Goal: Navigation & Orientation: Go to known website

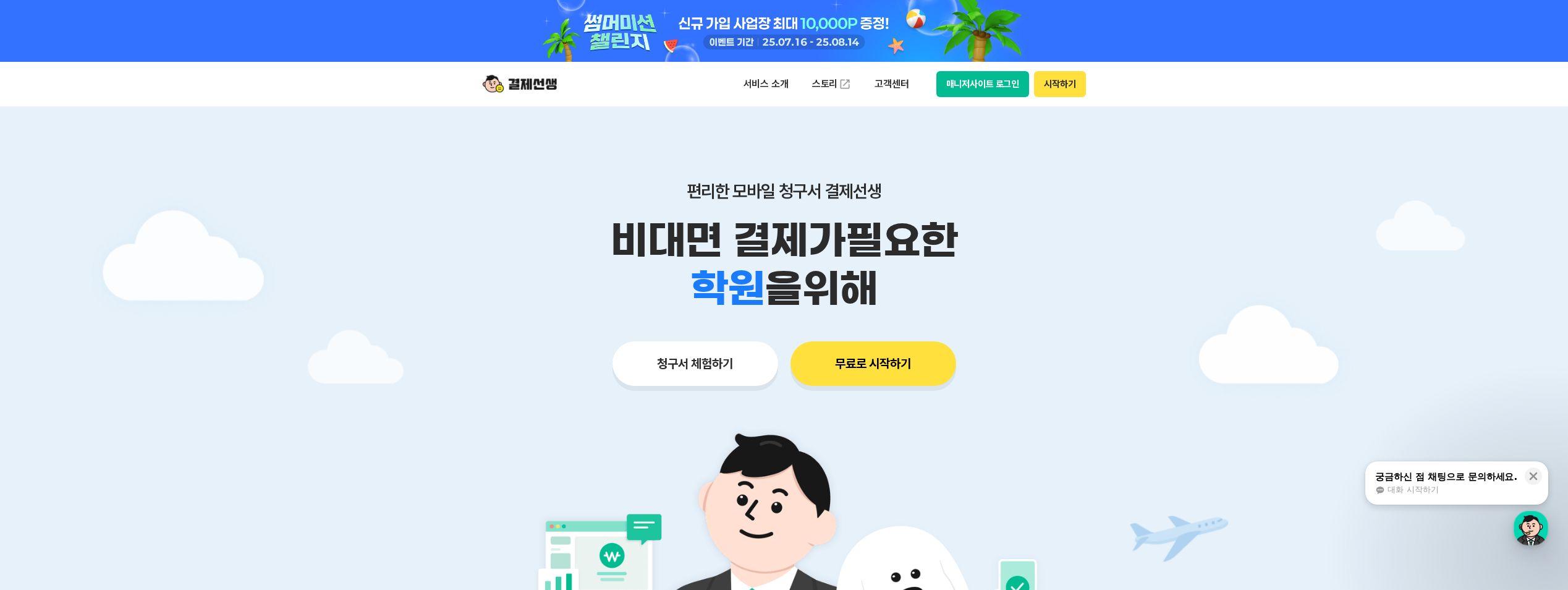
click at [973, 85] on button "매니저사이트 로그인" at bounding box center [983, 84] width 93 height 26
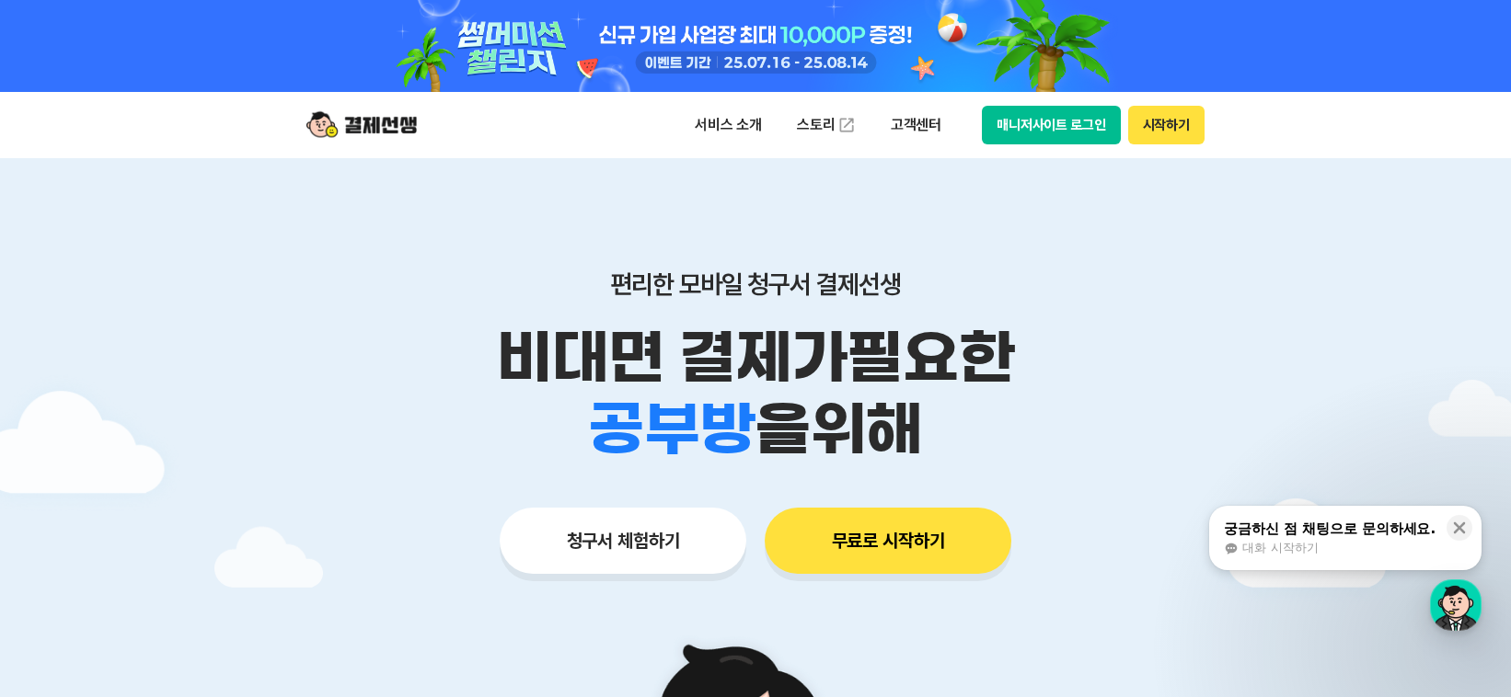
click at [263, 37] on div at bounding box center [755, 46] width 1511 height 92
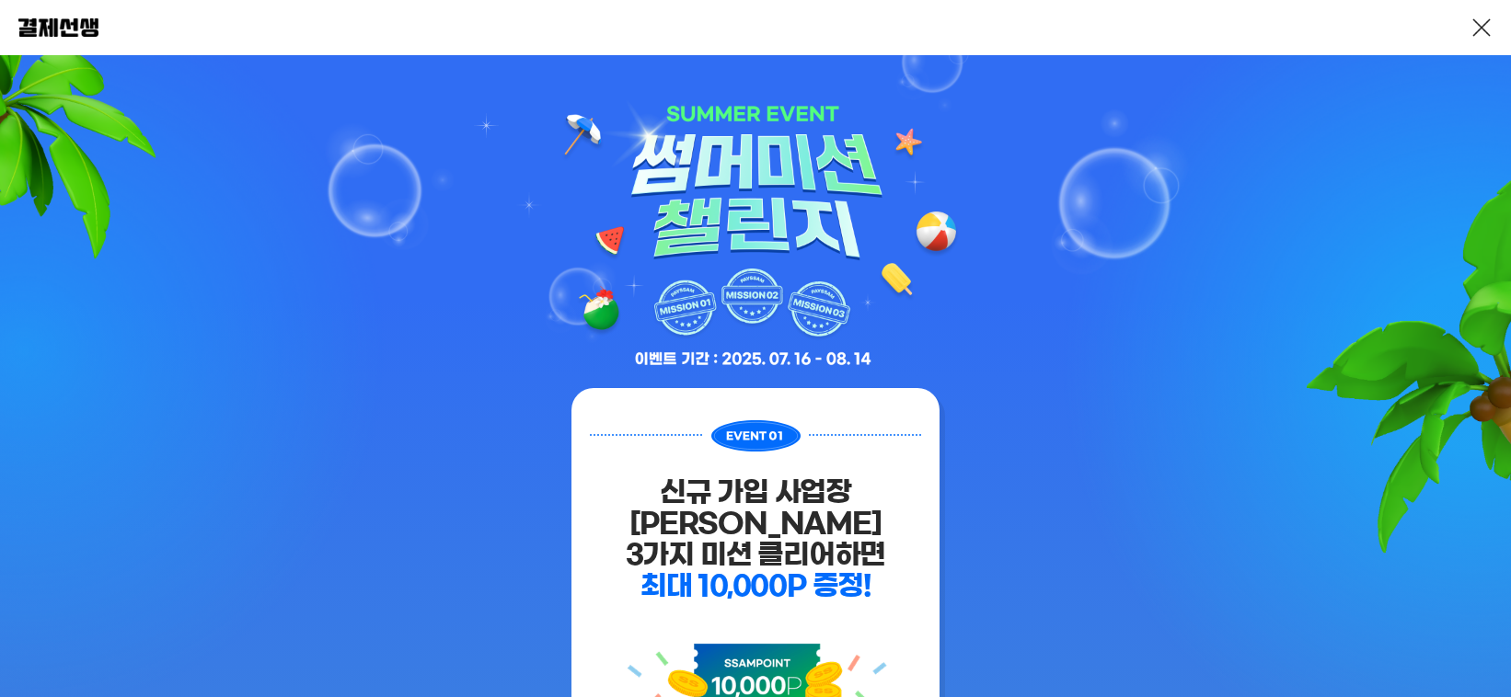
click at [43, 31] on img at bounding box center [58, 27] width 80 height 18
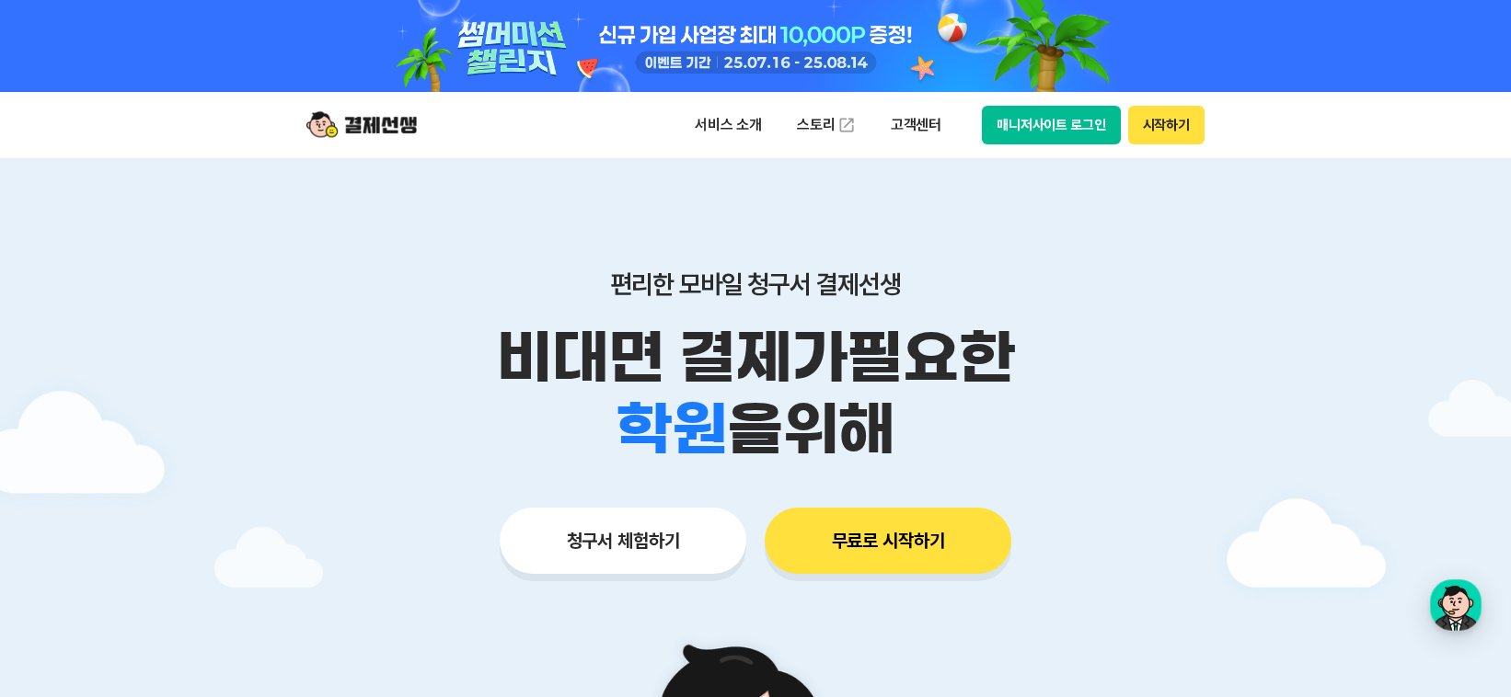
click at [1038, 120] on button "매니저사이트 로그인" at bounding box center [1051, 125] width 139 height 39
